Goal: Obtain resource: Download file/media

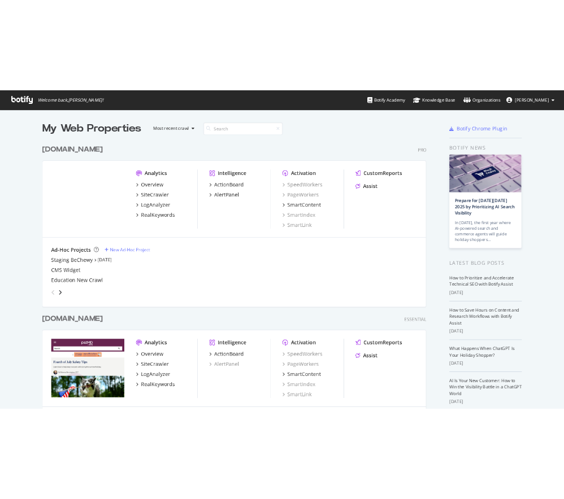
scroll to position [531, 611]
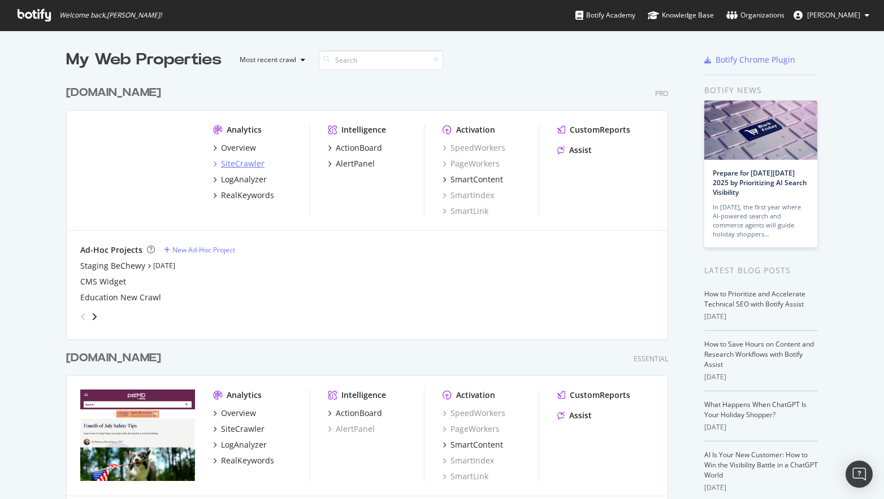
click at [242, 162] on div "SiteCrawler" at bounding box center [242, 163] width 43 height 11
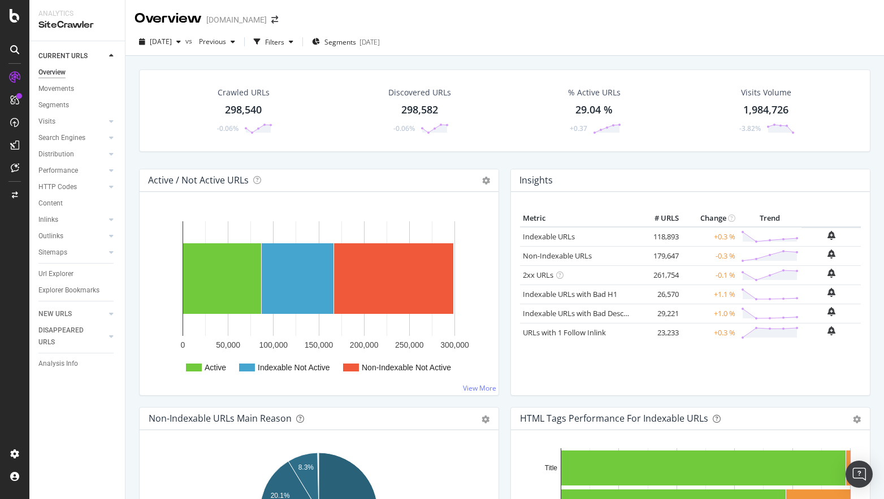
click at [236, 106] on div "298,540" at bounding box center [243, 110] width 37 height 15
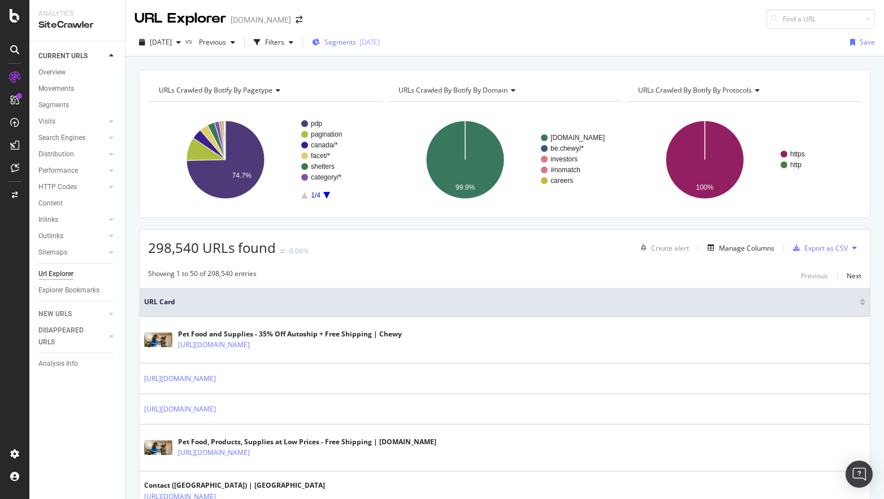
click at [380, 36] on div "Segments [DATE]" at bounding box center [346, 42] width 68 height 17
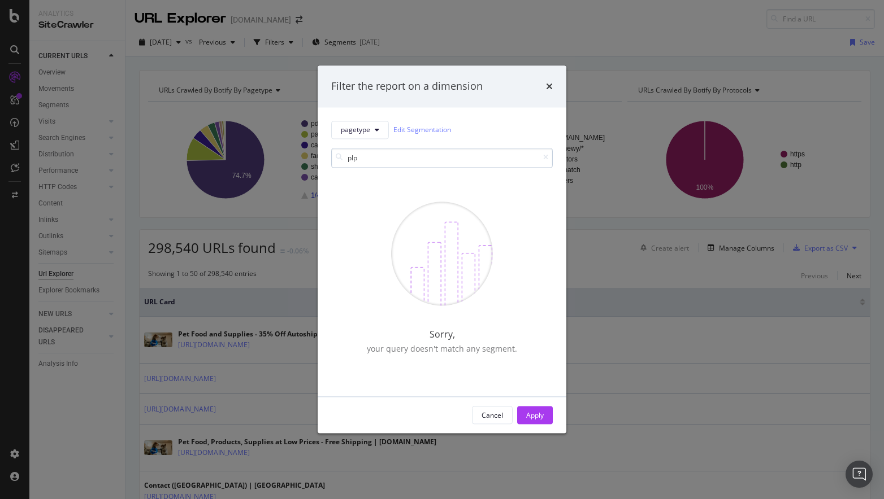
type input "p"
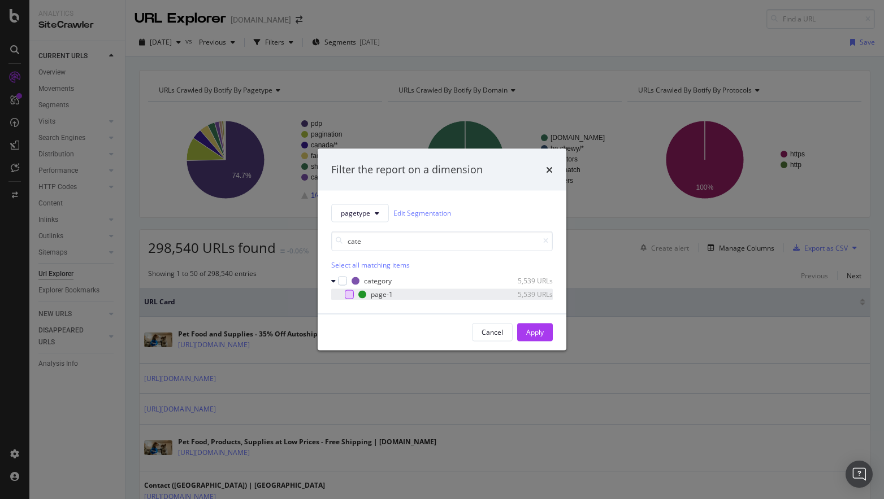
type input "cate"
click at [350, 295] on div "modal" at bounding box center [349, 294] width 9 height 9
click at [531, 340] on div "Apply" at bounding box center [535, 332] width 18 height 17
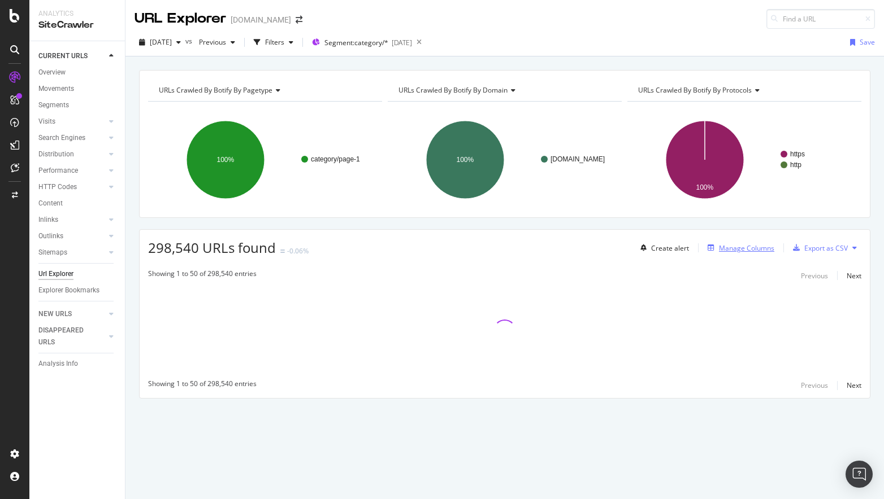
click at [721, 247] on div "Manage Columns" at bounding box center [746, 248] width 55 height 10
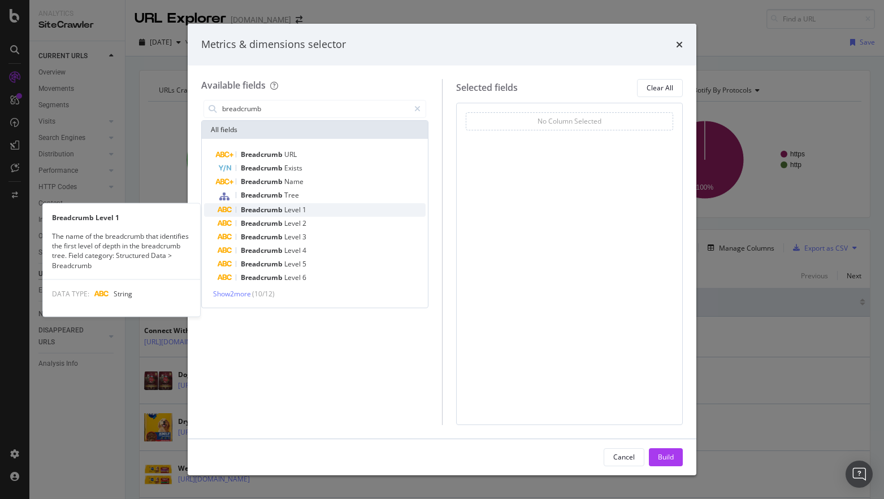
type input "breadcrumb"
click at [324, 211] on div "Breadcrumb Level 1" at bounding box center [321, 210] width 208 height 14
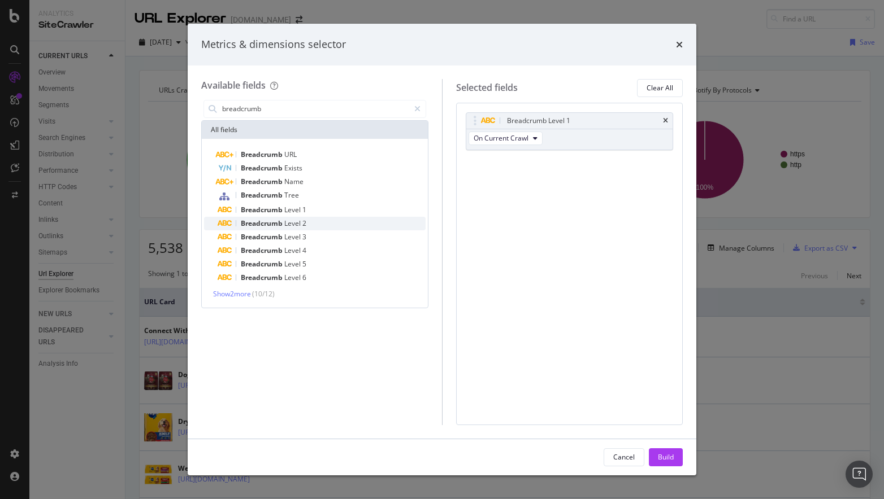
click at [324, 220] on div "Breadcrumb Level 2" at bounding box center [321, 224] width 208 height 14
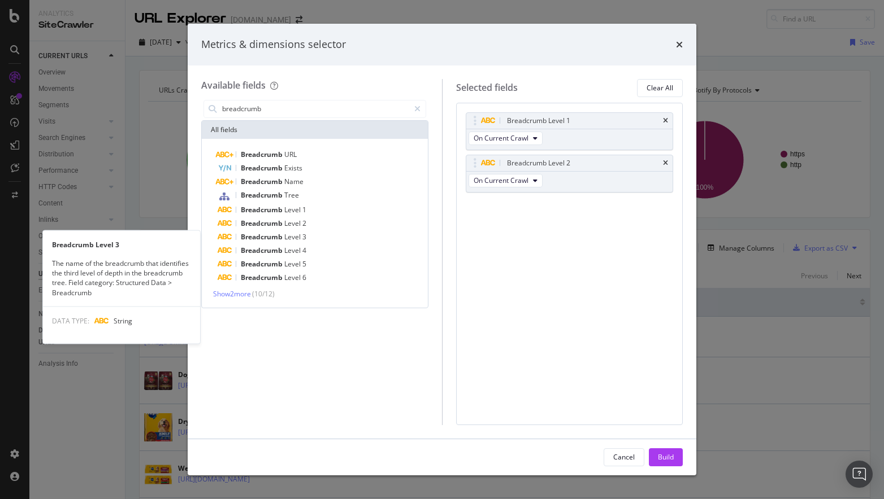
click at [324, 239] on div "Breadcrumb Level 3" at bounding box center [321, 237] width 208 height 14
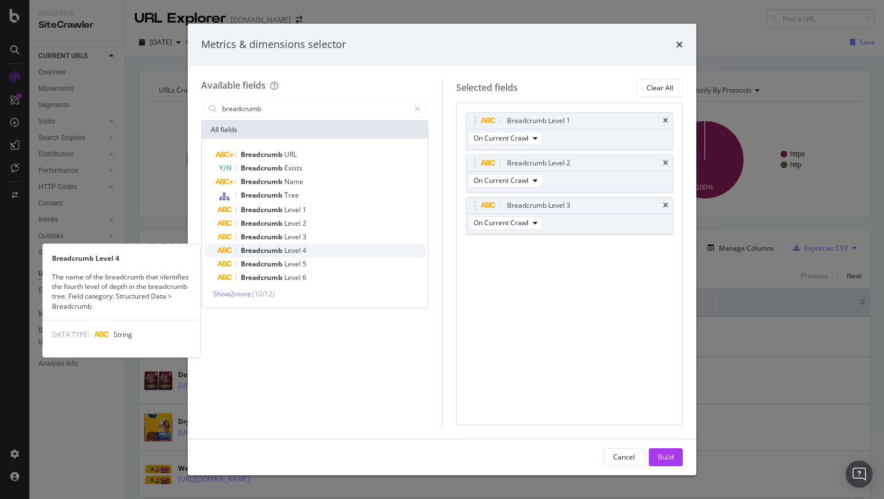
click at [324, 255] on div "Breadcrumb Level 4" at bounding box center [321, 251] width 208 height 14
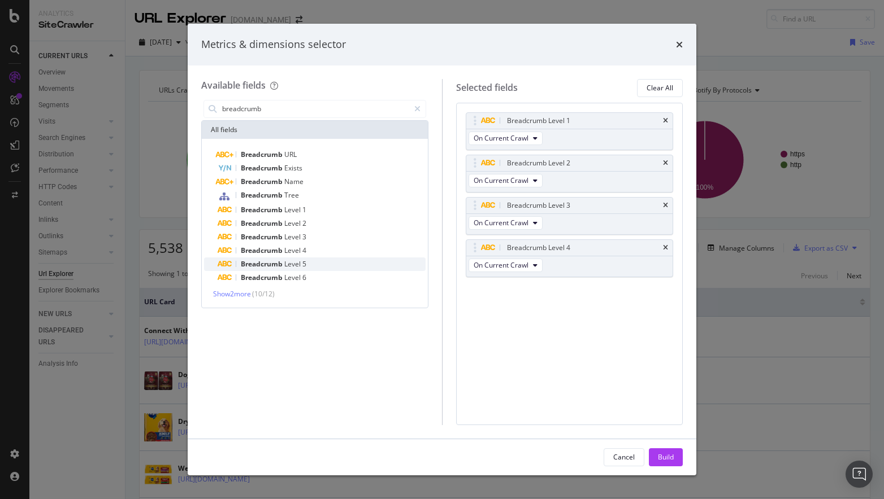
click at [324, 269] on div "Breadcrumb Level 5" at bounding box center [321, 265] width 208 height 14
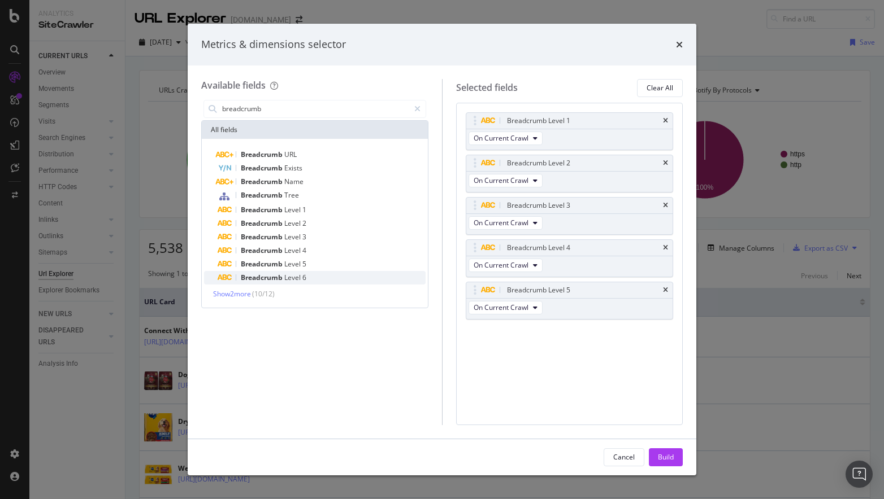
click at [320, 277] on div "Breadcrumb Level 6" at bounding box center [321, 278] width 208 height 14
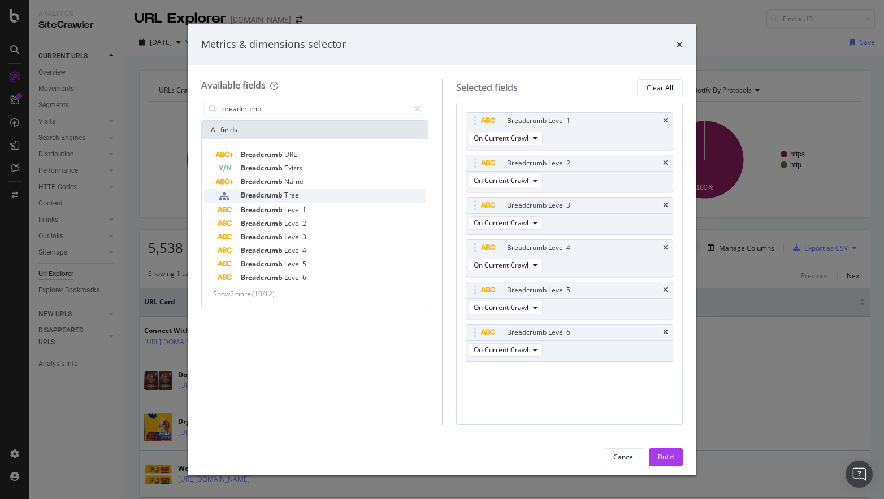
click at [303, 197] on div "Breadcrumb Tree" at bounding box center [321, 196] width 208 height 15
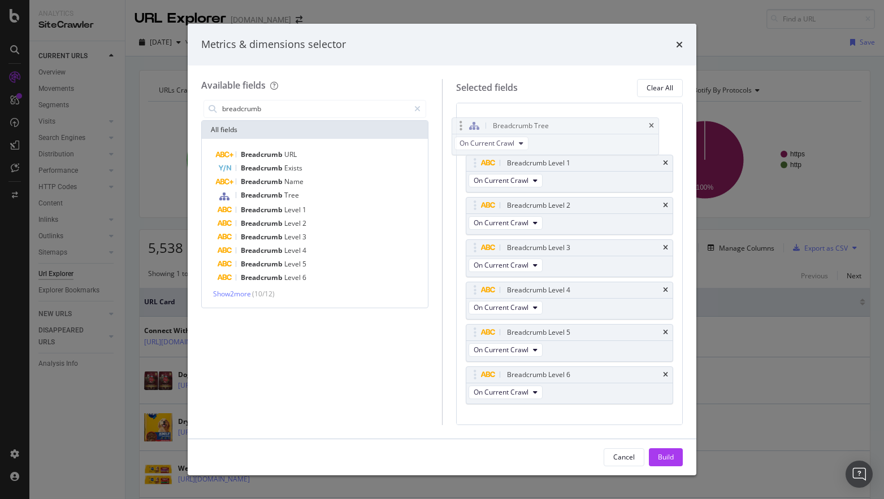
drag, startPoint x: 601, startPoint y: 371, endPoint x: 594, endPoint y: 118, distance: 253.2
click at [594, 118] on body "Analytics SiteCrawler CURRENT URLS Overview Movements Segments Visits Analysis …" at bounding box center [442, 249] width 884 height 499
click at [671, 453] on div "Build" at bounding box center [666, 457] width 16 height 10
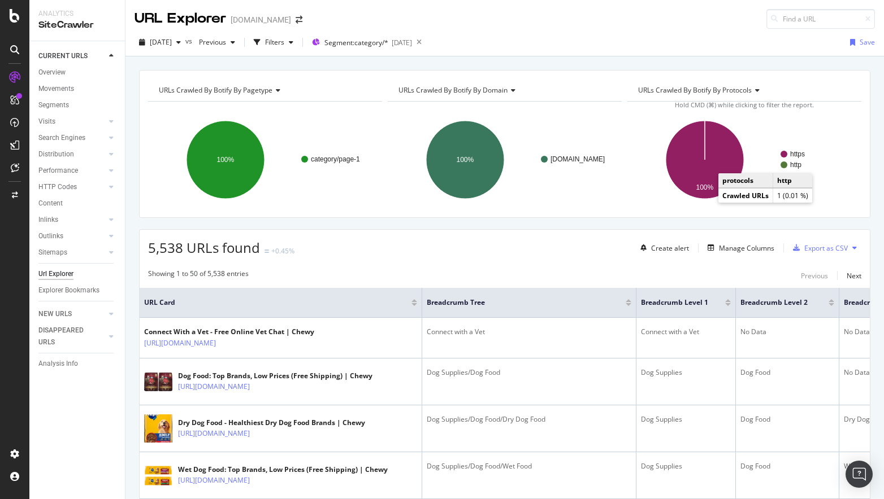
click at [796, 164] on text "http" at bounding box center [795, 165] width 11 height 8
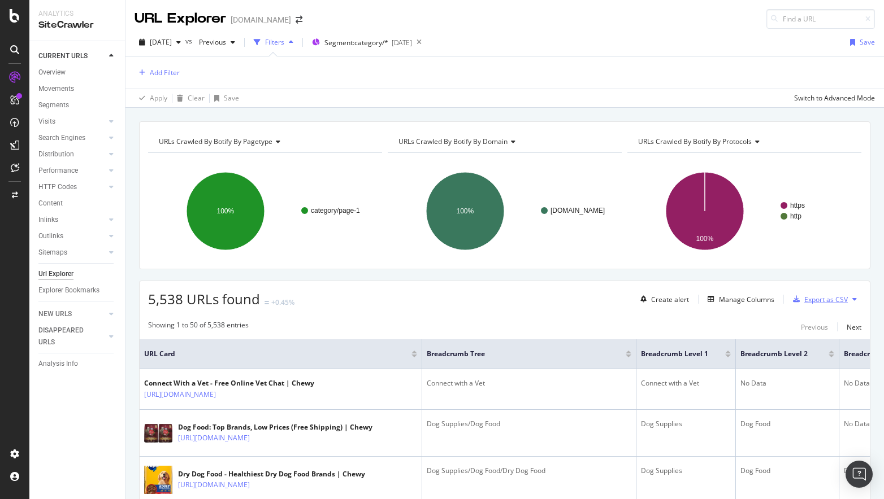
click at [828, 304] on div "Export as CSV" at bounding box center [817, 299] width 59 height 17
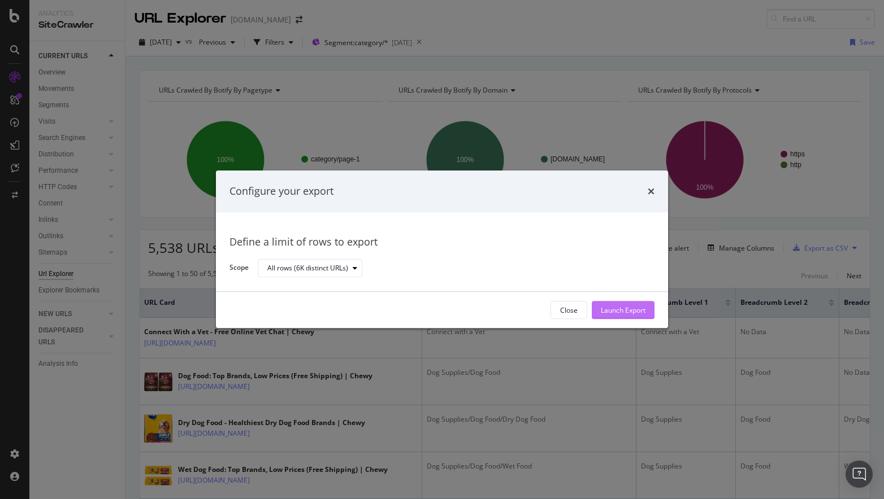
click at [629, 310] on div "Launch Export" at bounding box center [623, 311] width 45 height 10
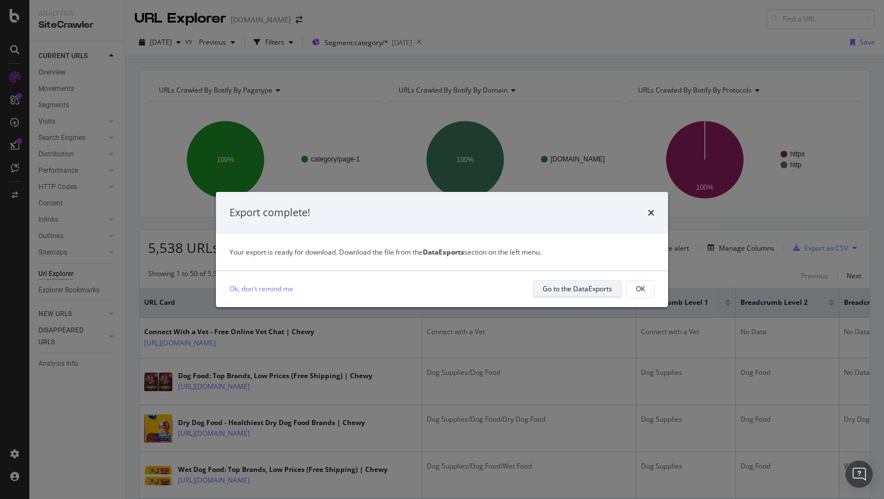
click at [608, 294] on div "Go to the DataExports" at bounding box center [576, 289] width 69 height 10
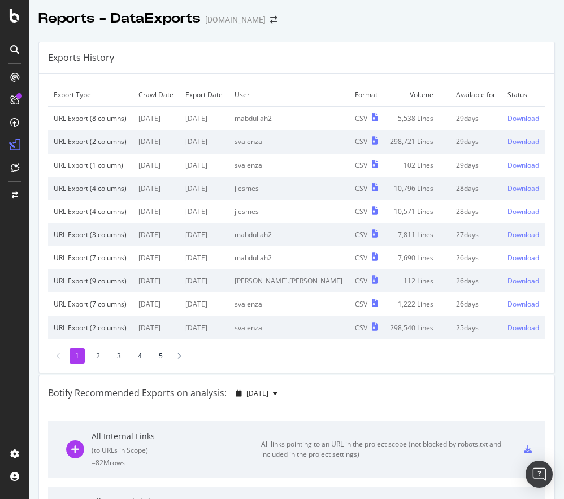
click at [515, 111] on td "Download" at bounding box center [523, 119] width 43 height 24
click at [515, 119] on div "Download" at bounding box center [523, 119] width 32 height 10
